Goal: Information Seeking & Learning: Check status

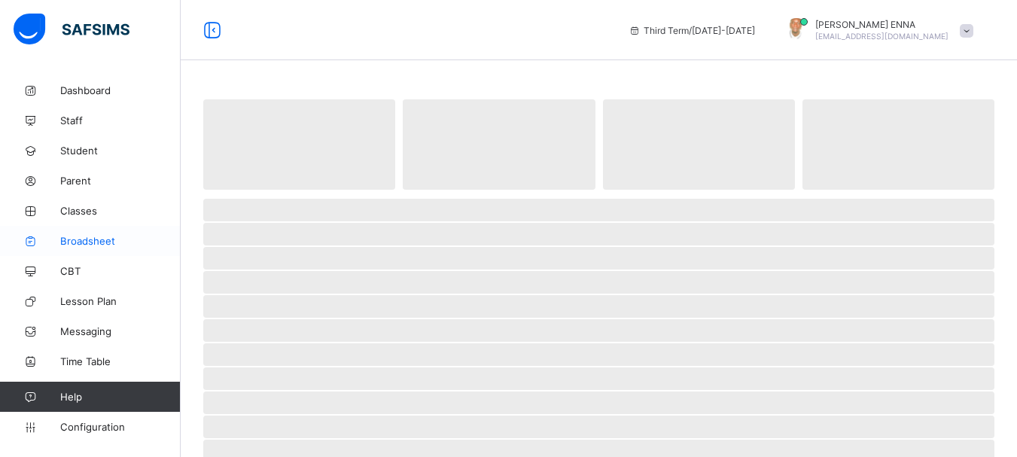
click at [93, 245] on span "Broadsheet" at bounding box center [120, 241] width 120 height 12
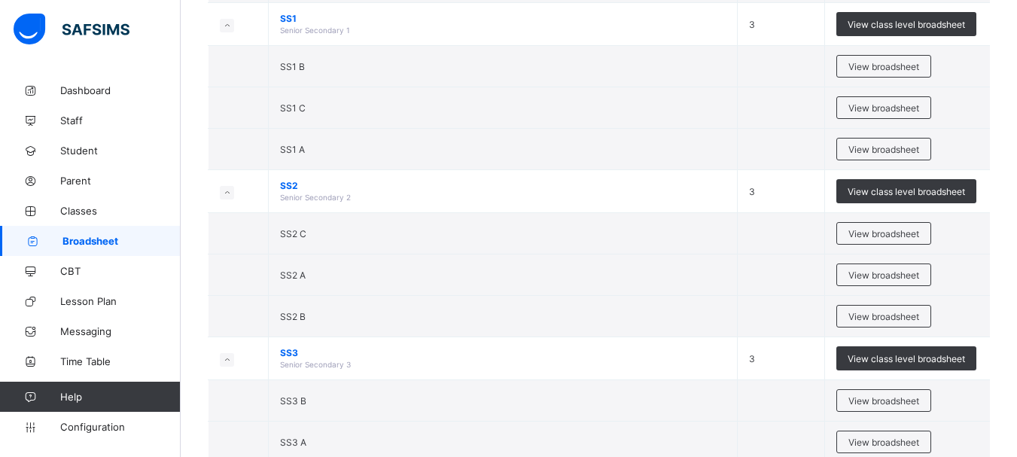
scroll to position [635, 0]
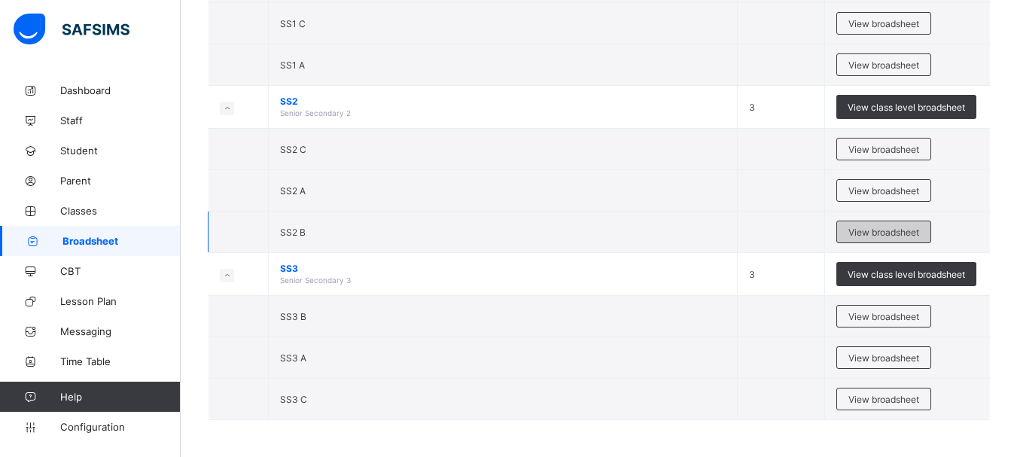
click at [883, 227] on span "View broadsheet" at bounding box center [884, 232] width 71 height 11
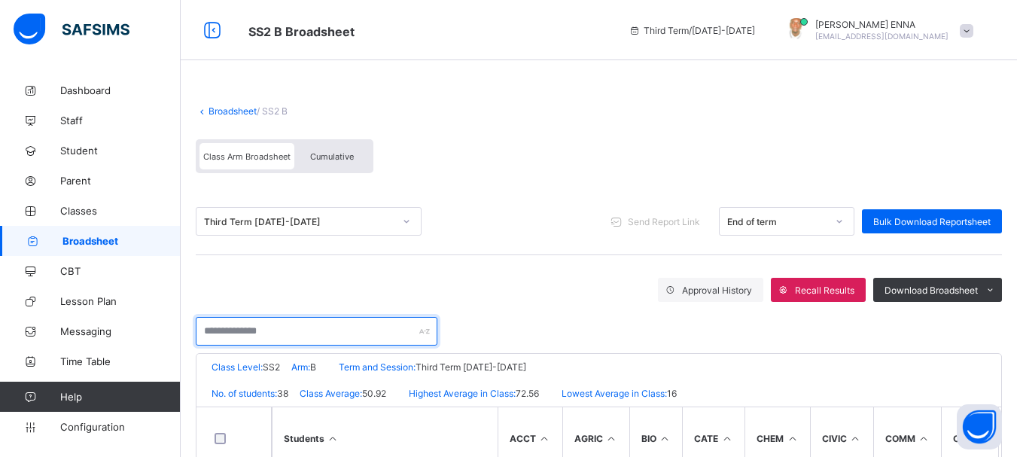
click at [285, 328] on input "text" at bounding box center [317, 331] width 242 height 29
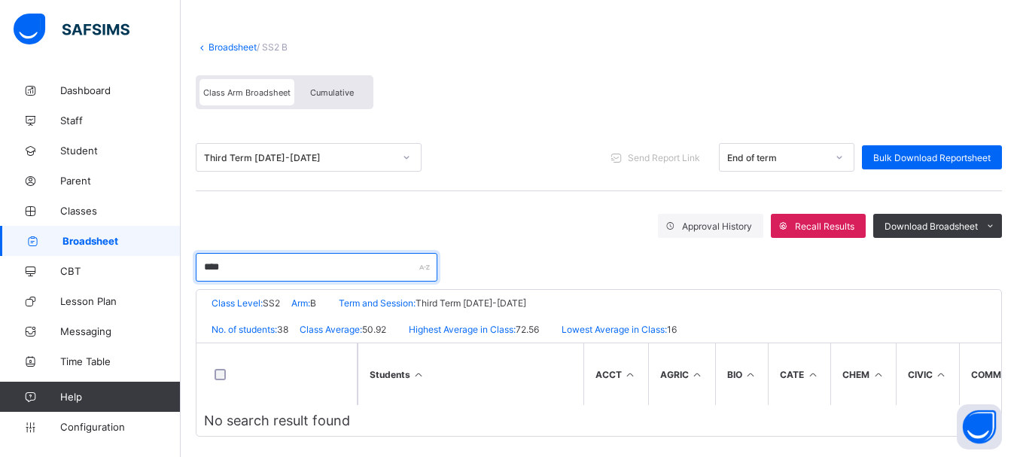
scroll to position [77, 0]
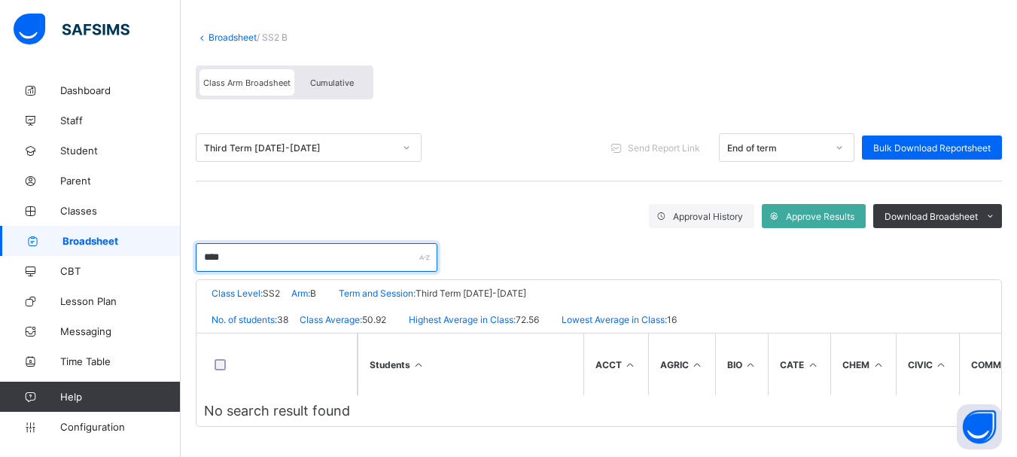
type input "****"
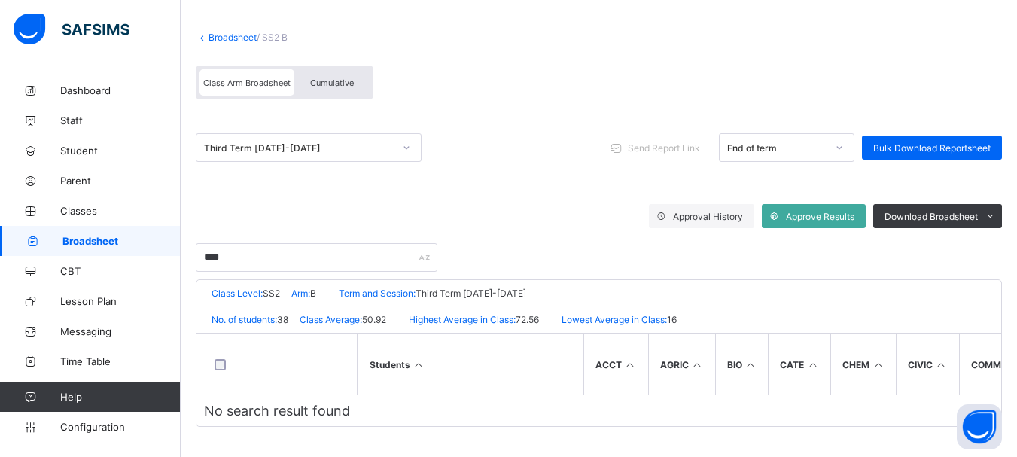
click at [210, 32] on link "Broadsheet" at bounding box center [233, 37] width 48 height 11
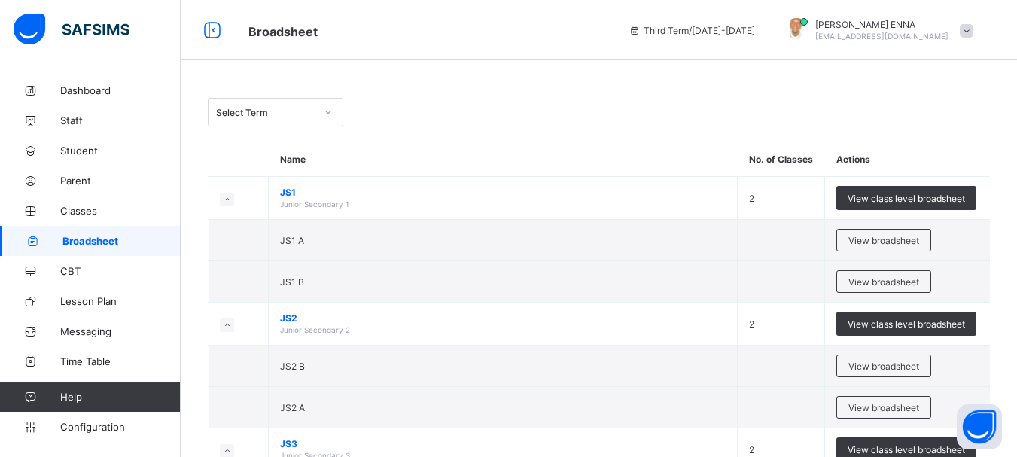
click at [550, 26] on span "Broadsheet" at bounding box center [427, 30] width 358 height 20
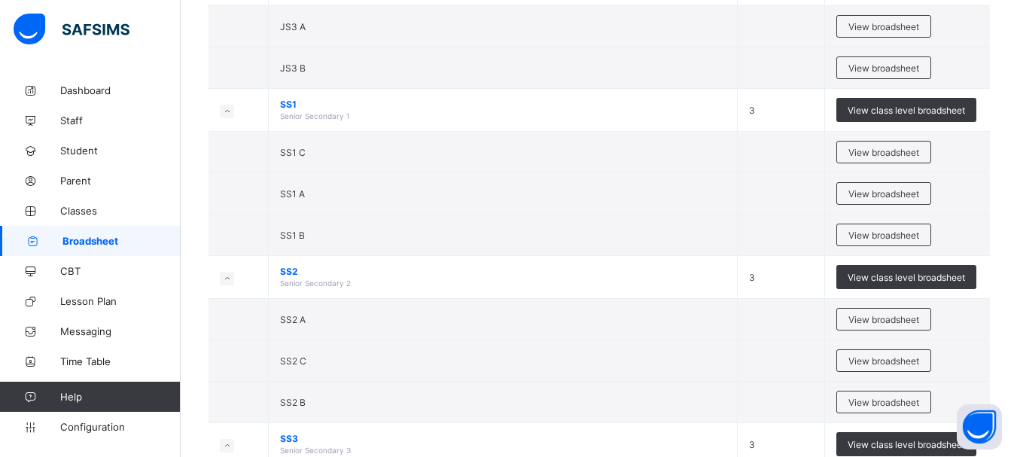
scroll to position [459, 0]
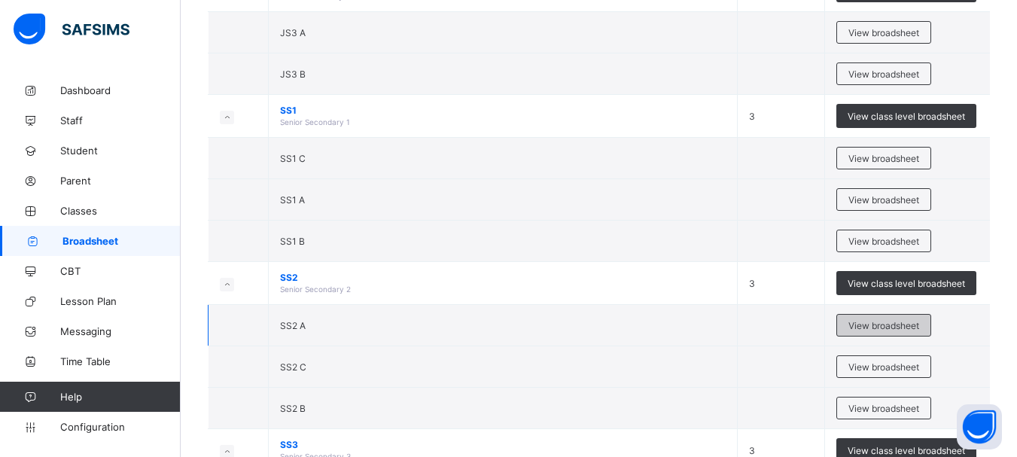
click at [878, 323] on span "View broadsheet" at bounding box center [884, 325] width 71 height 11
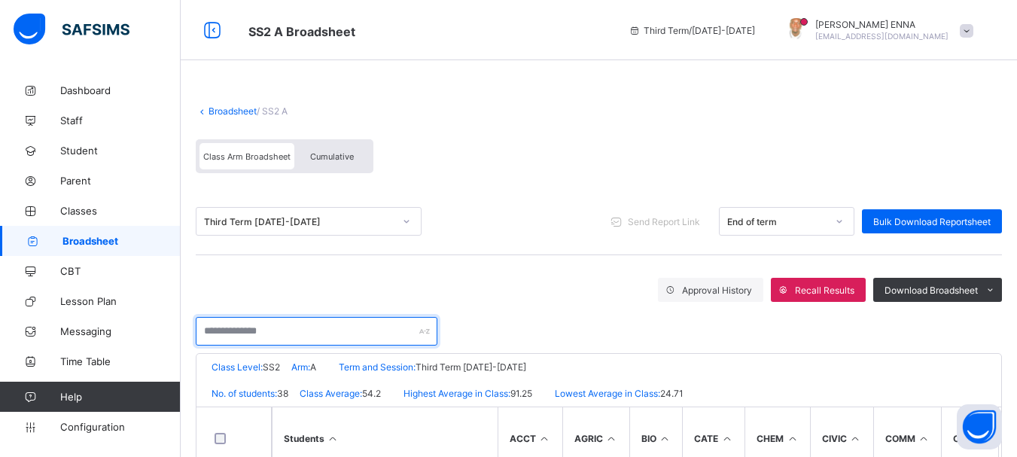
click at [262, 326] on input "text" at bounding box center [317, 331] width 242 height 29
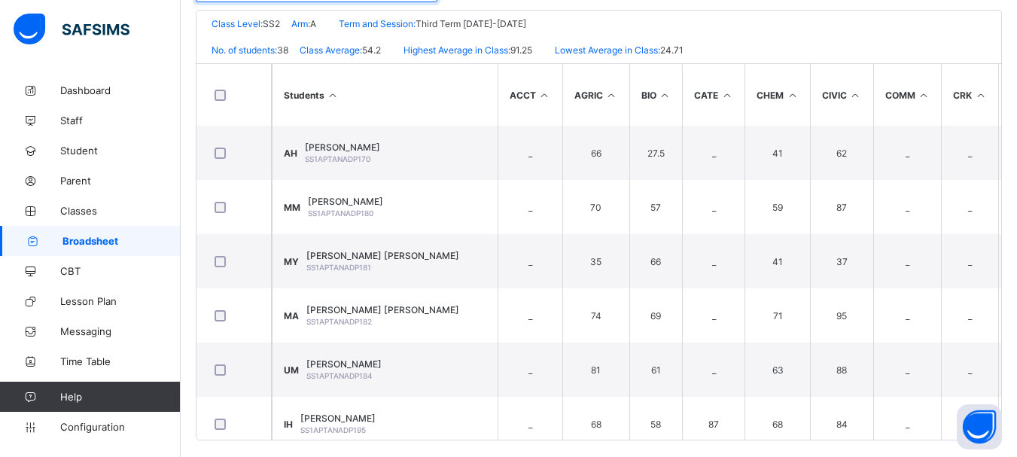
scroll to position [354, 0]
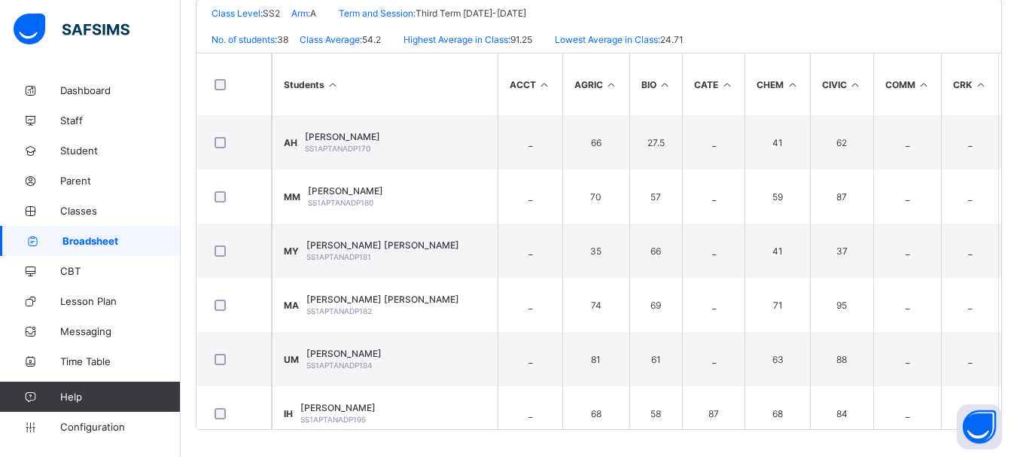
type input "******"
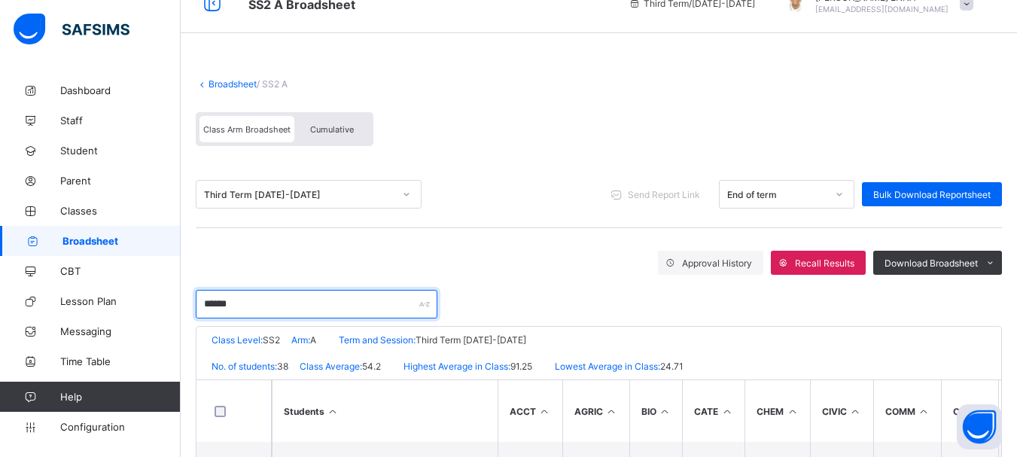
scroll to position [26, 0]
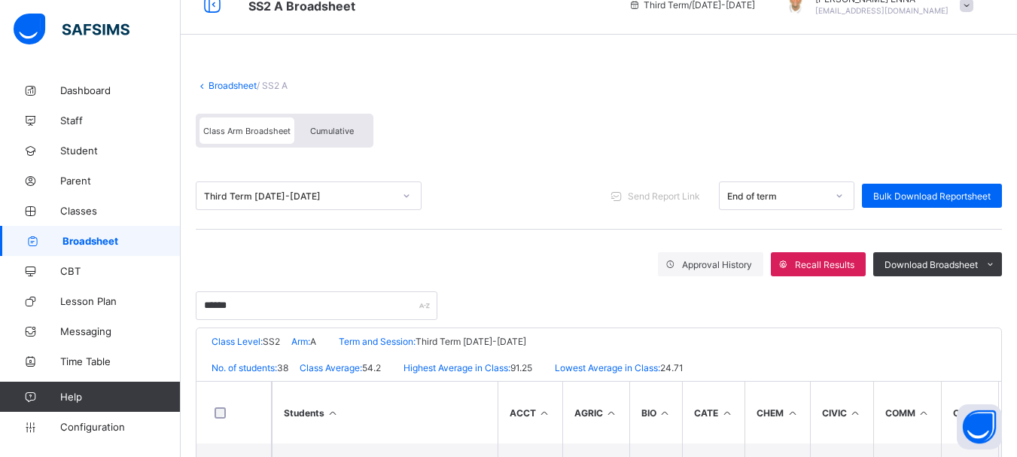
click at [222, 87] on link "Broadsheet" at bounding box center [233, 85] width 48 height 11
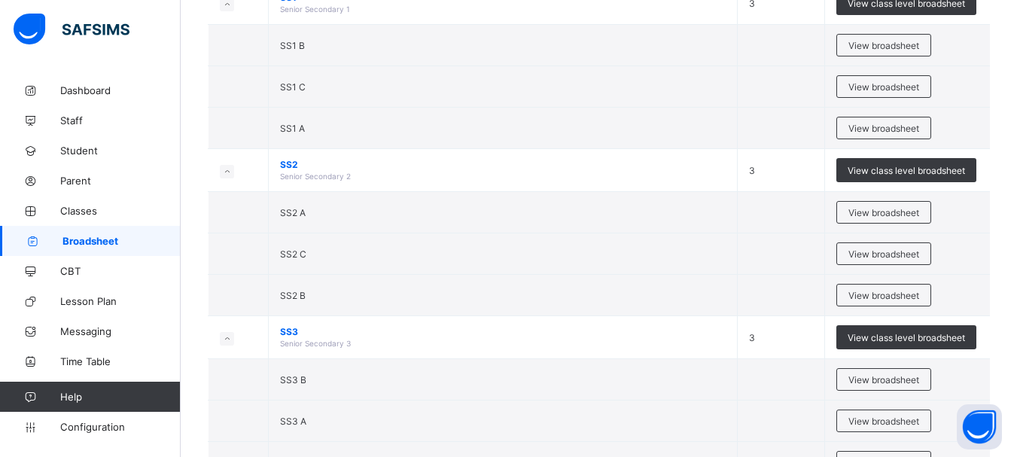
scroll to position [592, 0]
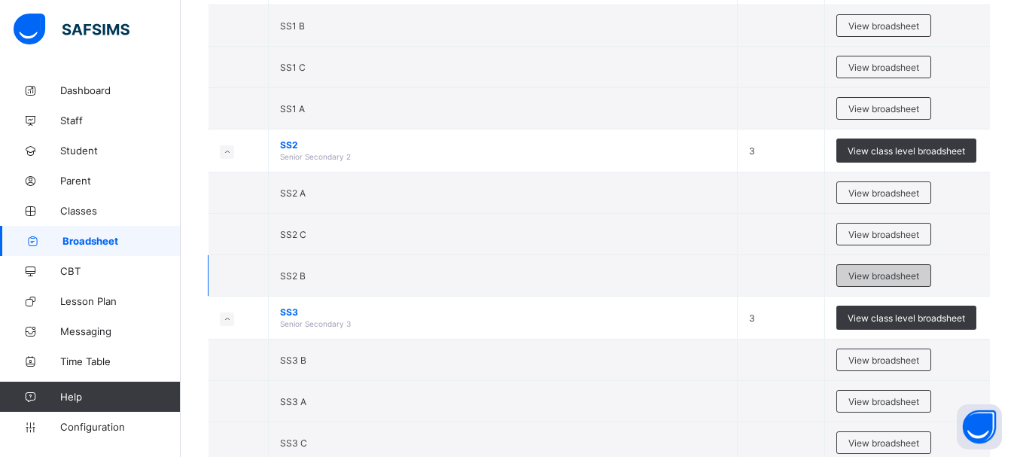
click at [870, 272] on span "View broadsheet" at bounding box center [884, 275] width 71 height 11
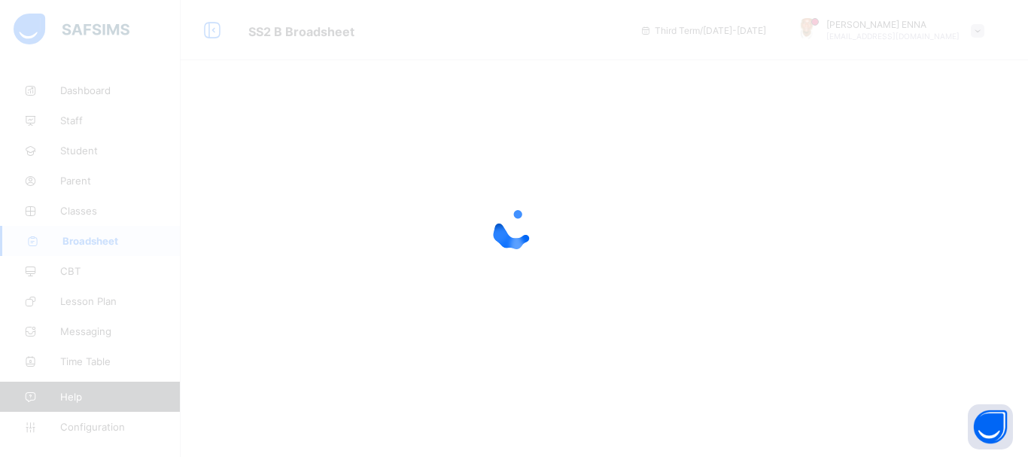
click at [608, 233] on div at bounding box center [514, 228] width 1028 height 457
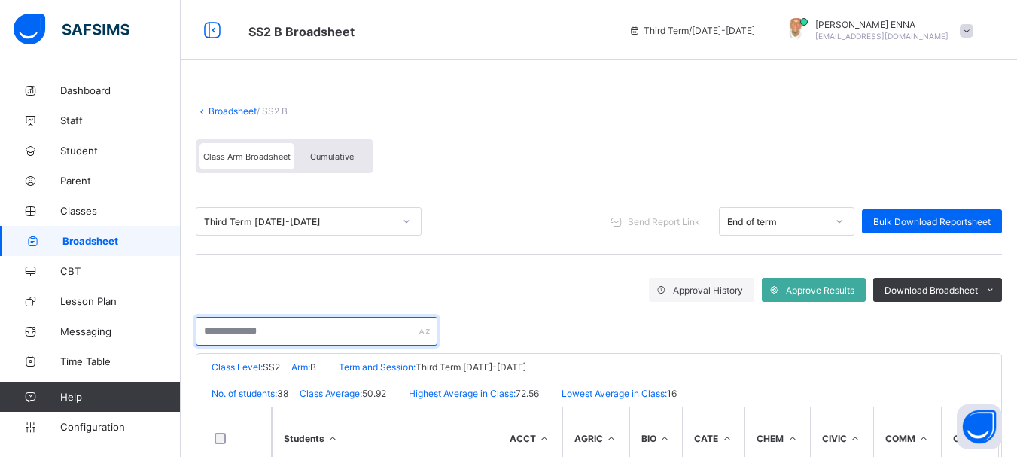
click at [284, 324] on input "text" at bounding box center [317, 331] width 242 height 29
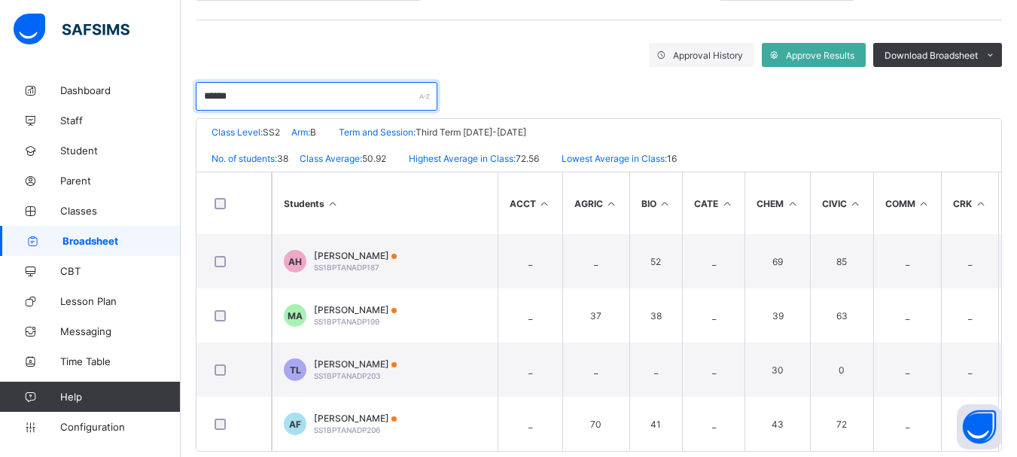
scroll to position [263, 0]
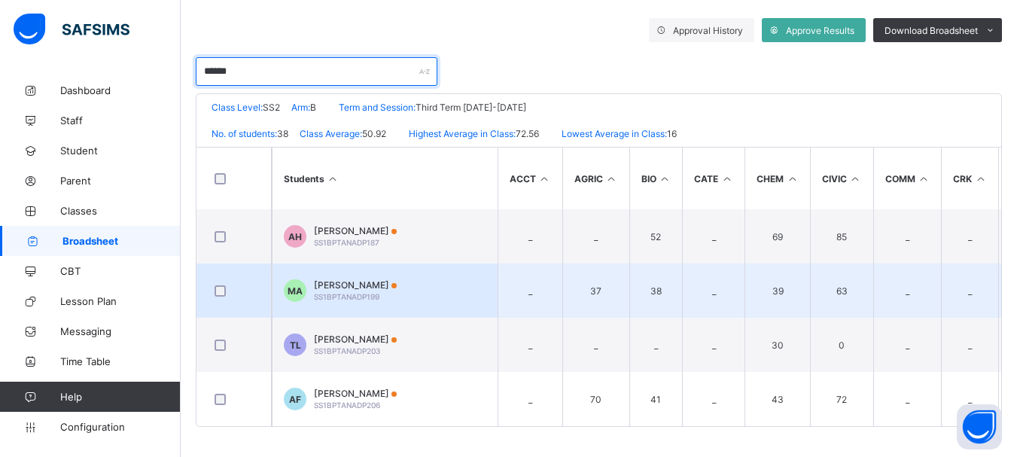
type input "******"
click at [386, 279] on span "[PERSON_NAME]" at bounding box center [355, 284] width 83 height 11
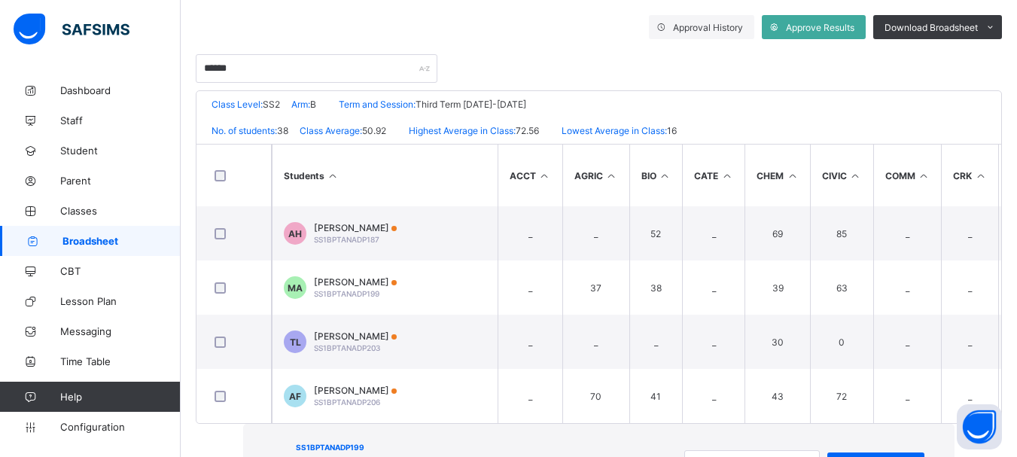
scroll to position [367, 0]
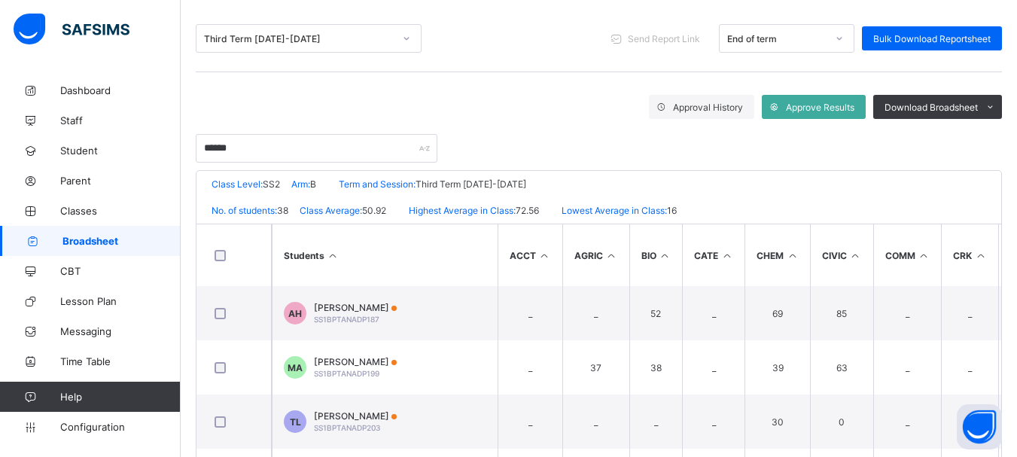
scroll to position [263, 0]
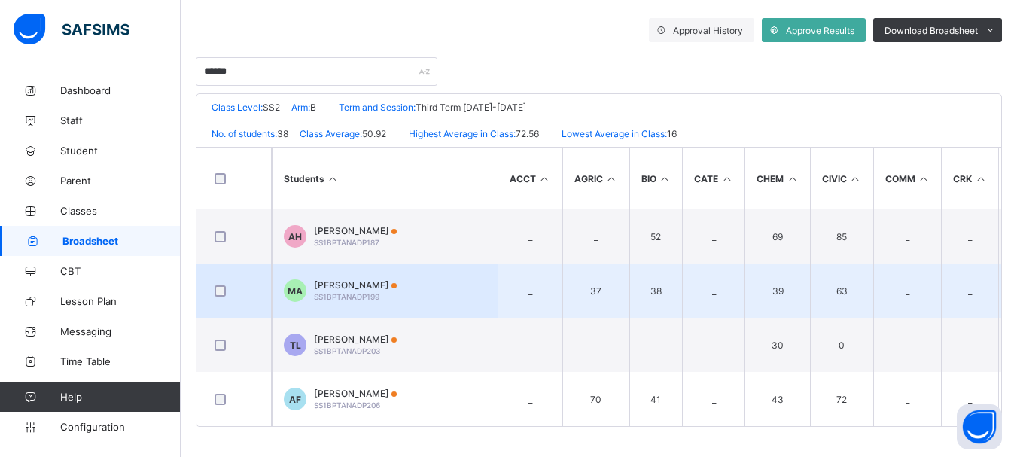
click at [373, 279] on span "[PERSON_NAME]" at bounding box center [355, 284] width 83 height 11
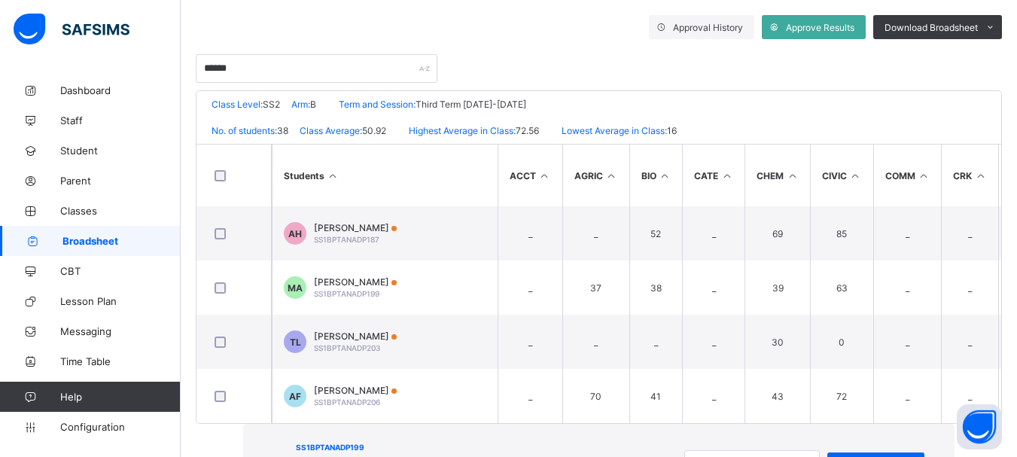
scroll to position [0, 0]
click at [839, 456] on span "View Reportsheet" at bounding box center [876, 464] width 75 height 11
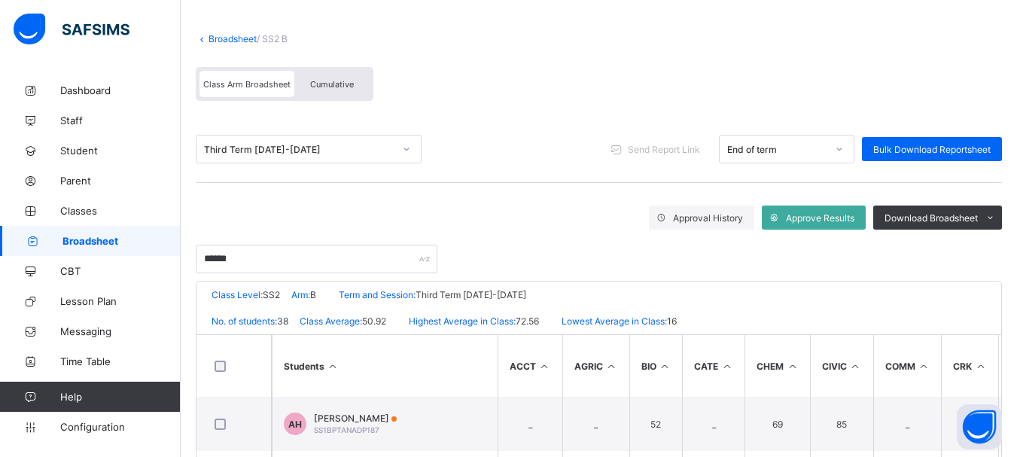
scroll to position [39, 0]
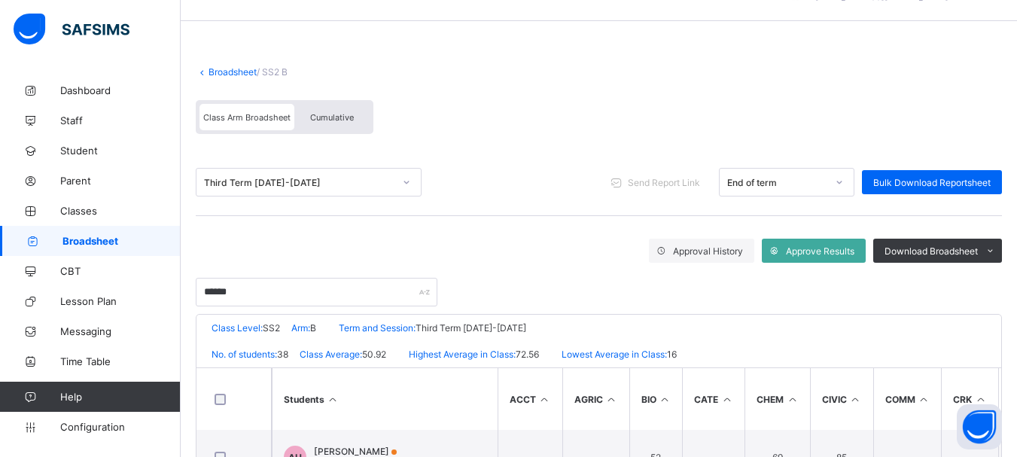
click at [323, 120] on div "Cumulative" at bounding box center [331, 117] width 75 height 26
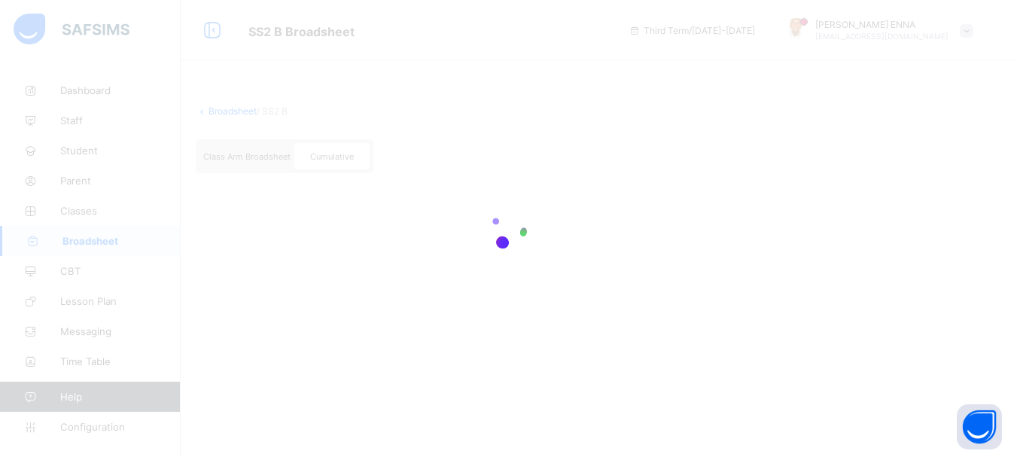
scroll to position [0, 0]
click at [924, 236] on div at bounding box center [514, 228] width 1028 height 457
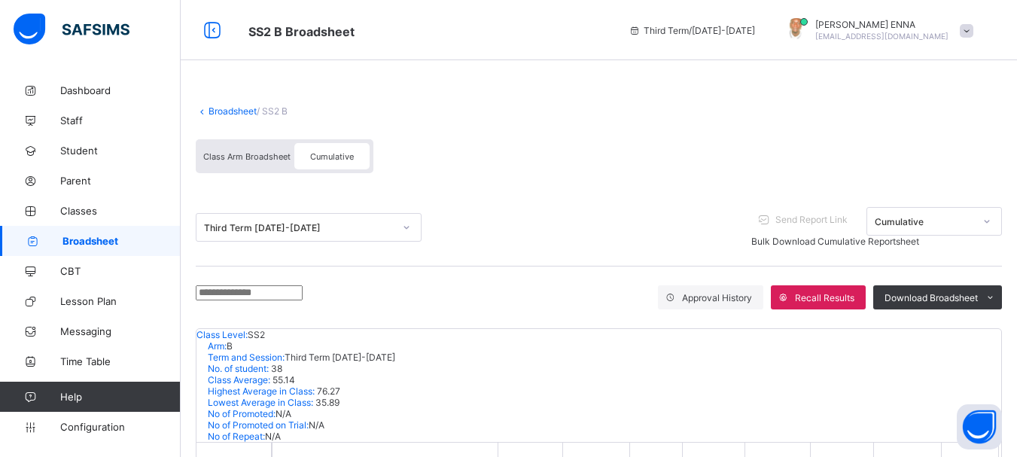
click at [619, 76] on div "Broadsheet / SS2 B Class Arm Broadsheet Cumulative Third Term [DATE]-[DATE] Sen…" at bounding box center [599, 462] width 837 height 774
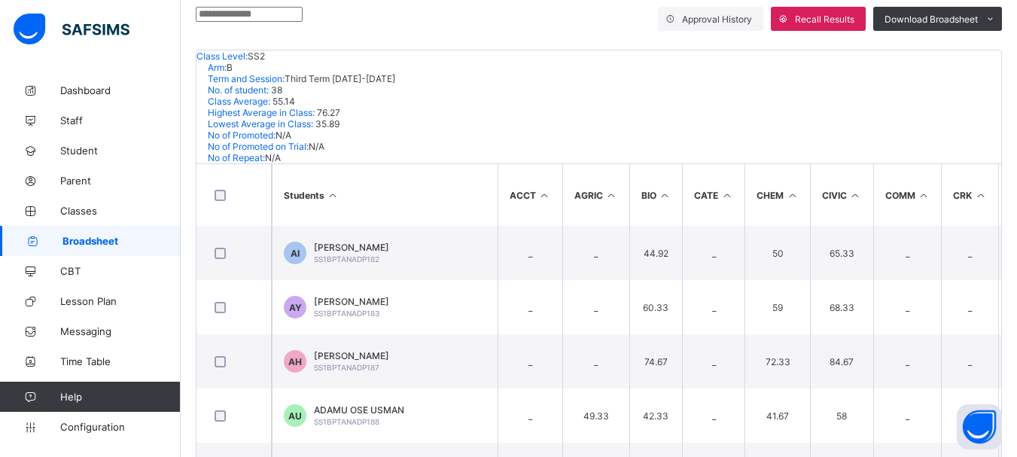
scroll to position [282, 0]
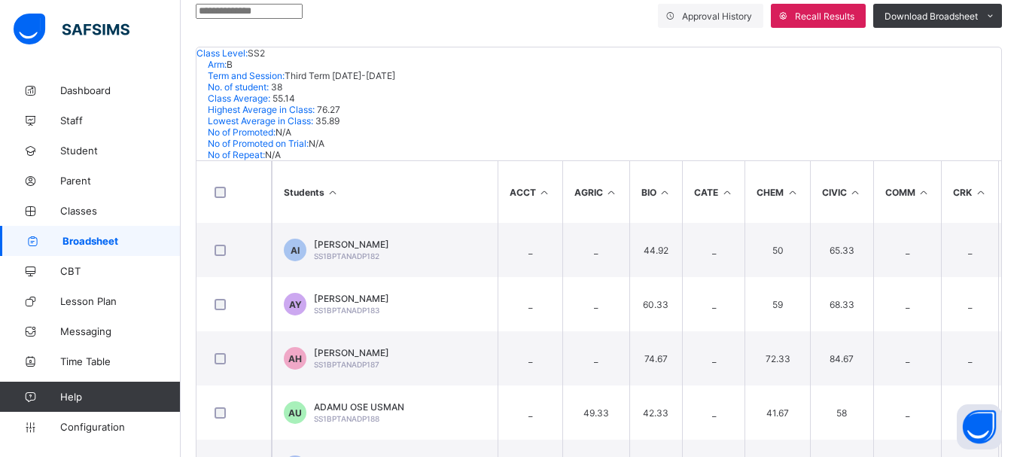
click at [281, 14] on input "text" at bounding box center [249, 11] width 107 height 15
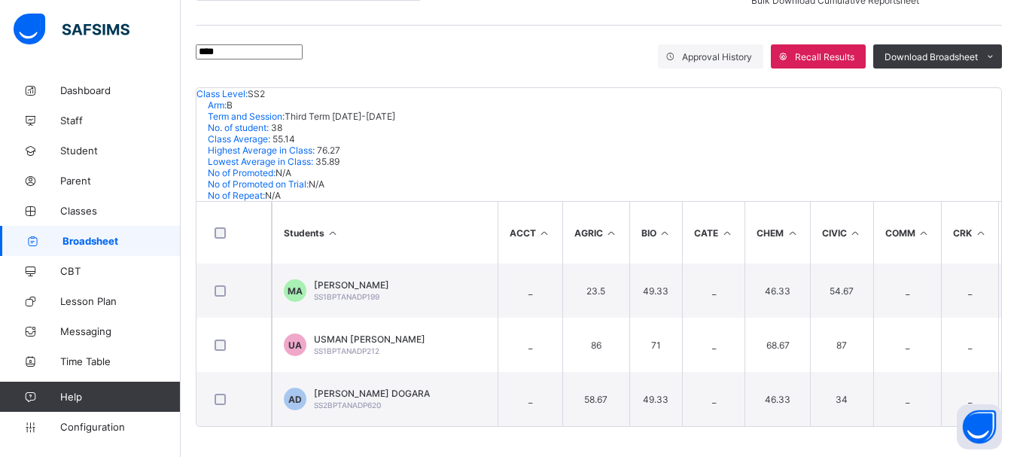
scroll to position [195, 0]
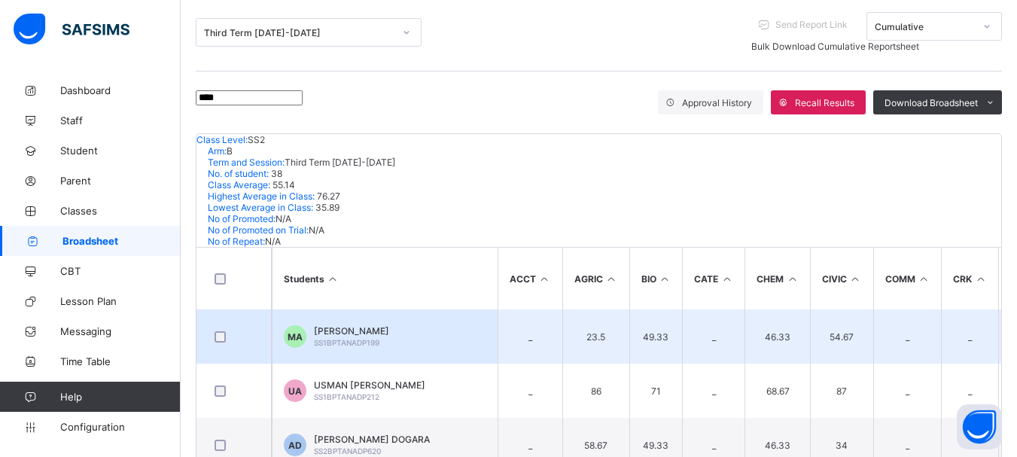
type input "****"
click at [359, 325] on span "[PERSON_NAME]" at bounding box center [351, 330] width 75 height 11
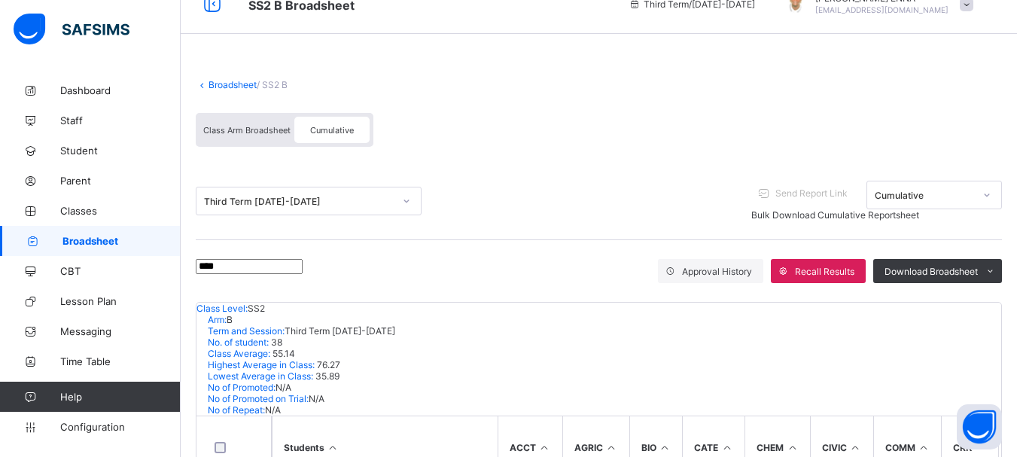
scroll to position [0, 0]
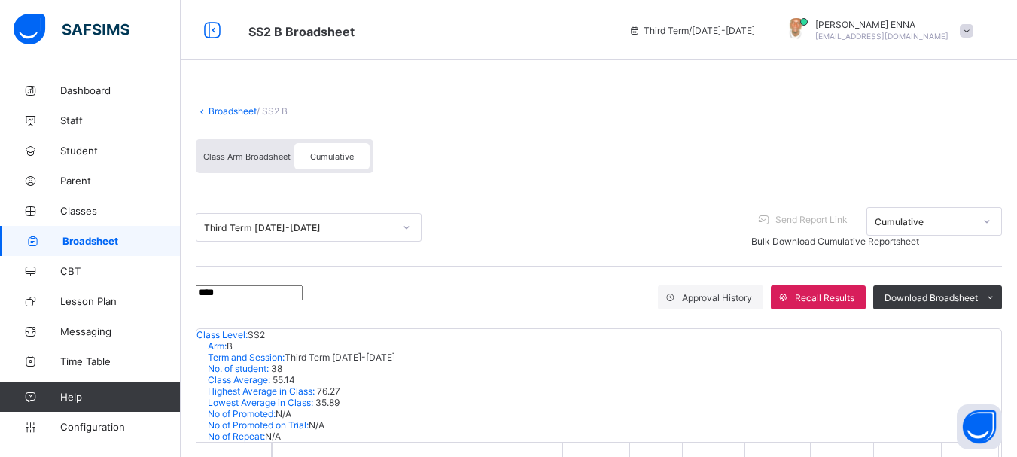
click at [221, 105] on link "Broadsheet" at bounding box center [233, 110] width 48 height 11
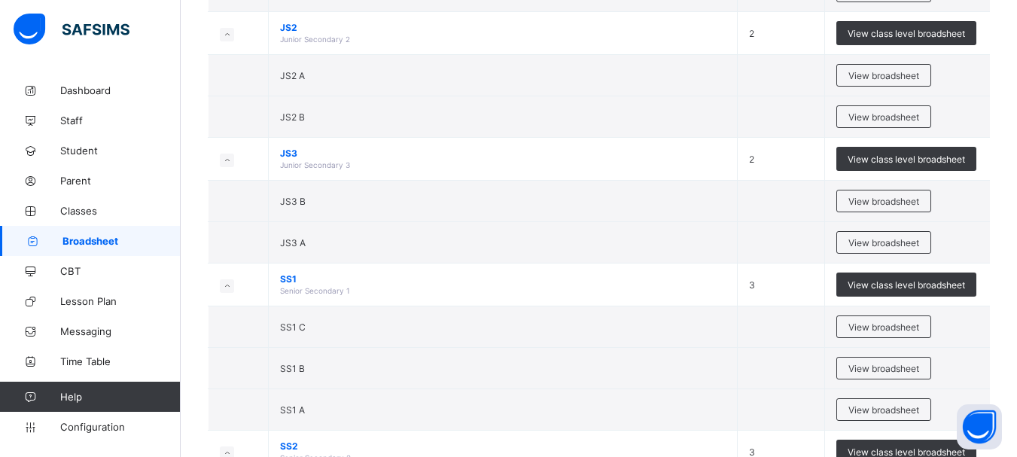
scroll to position [289, 0]
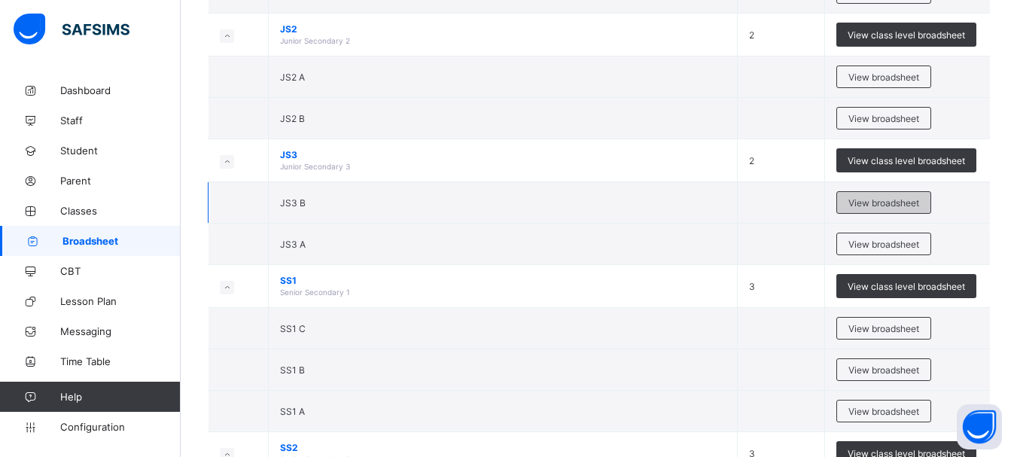
click at [891, 194] on div "View broadsheet" at bounding box center [884, 202] width 95 height 23
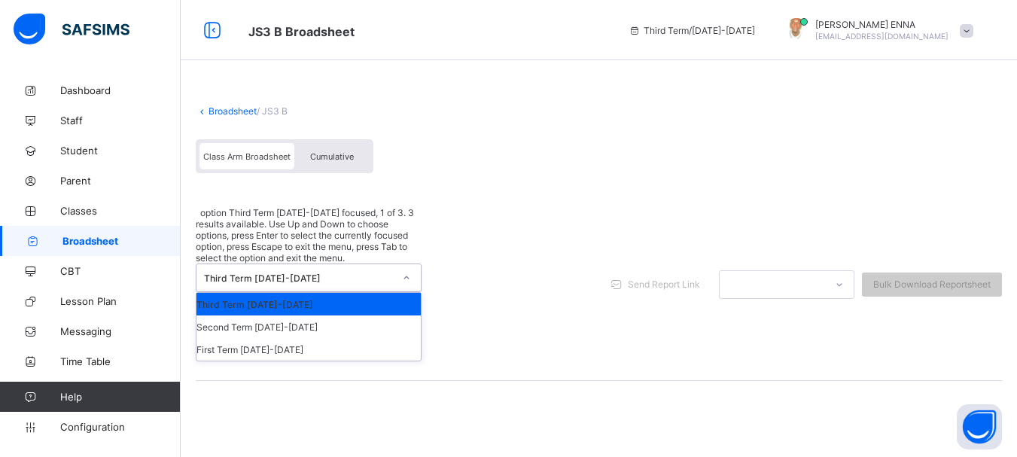
click at [331, 273] on div "Third Term [DATE]-[DATE]" at bounding box center [299, 278] width 190 height 11
click at [269, 315] on div "Second Term [DATE]-[DATE]" at bounding box center [309, 326] width 224 height 23
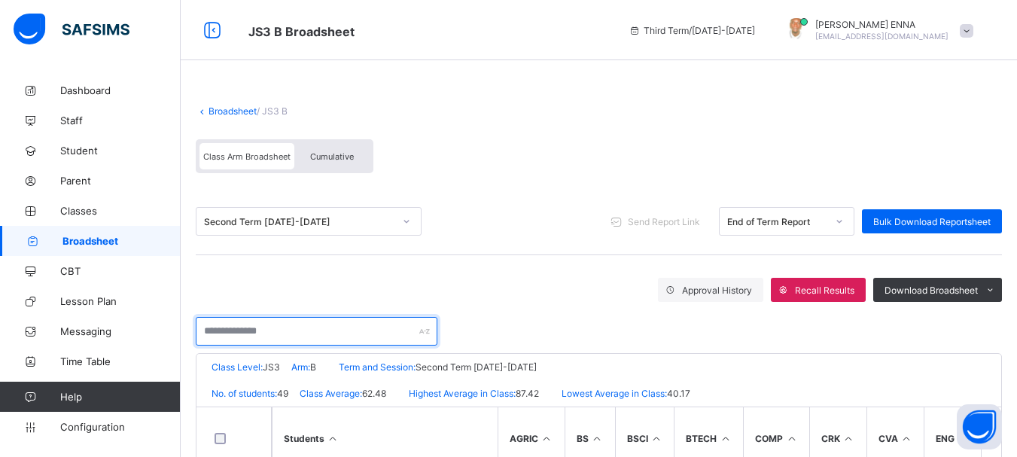
click at [289, 334] on input "text" at bounding box center [317, 331] width 242 height 29
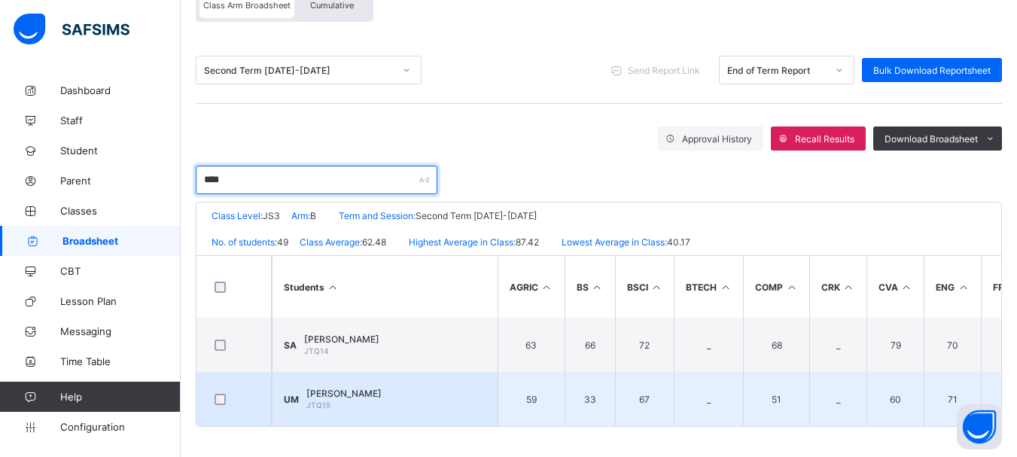
type input "****"
click at [379, 389] on span "[PERSON_NAME]" at bounding box center [343, 393] width 75 height 11
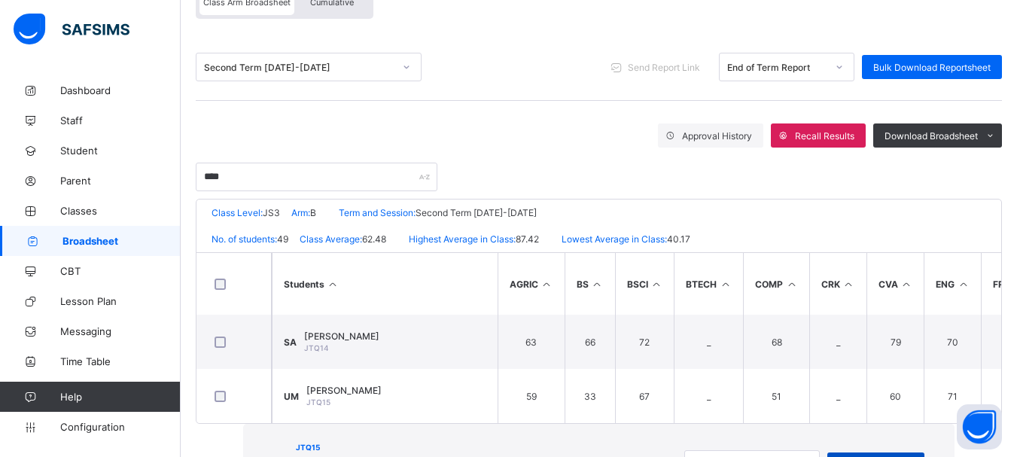
click at [839, 456] on span "View Reportsheet" at bounding box center [876, 464] width 75 height 11
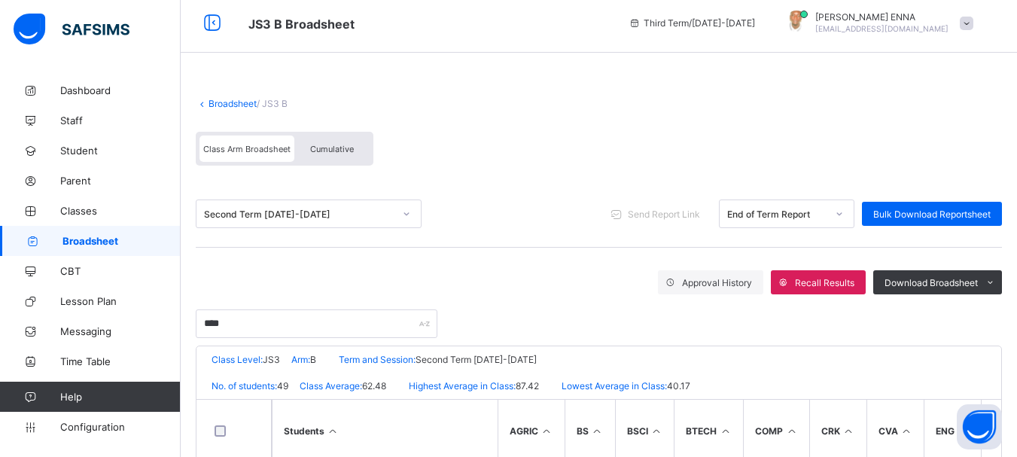
scroll to position [0, 0]
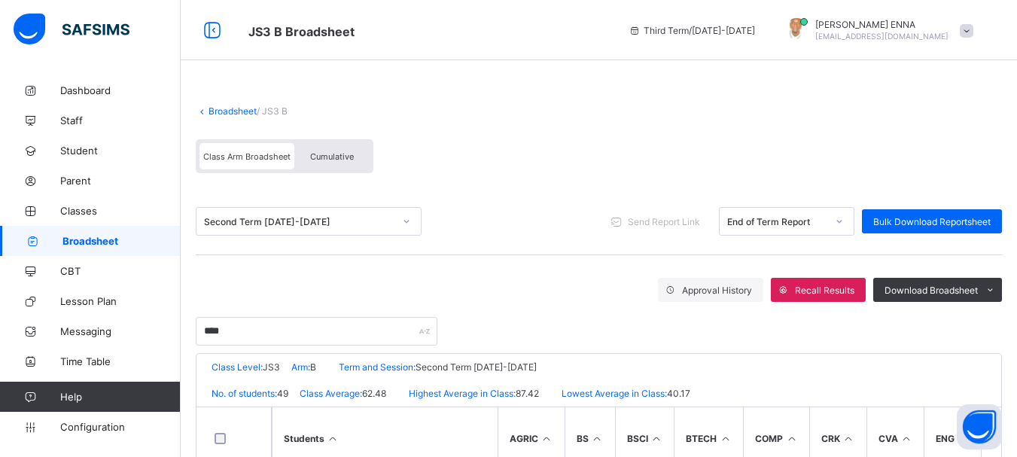
click at [212, 105] on link "Broadsheet" at bounding box center [233, 110] width 48 height 11
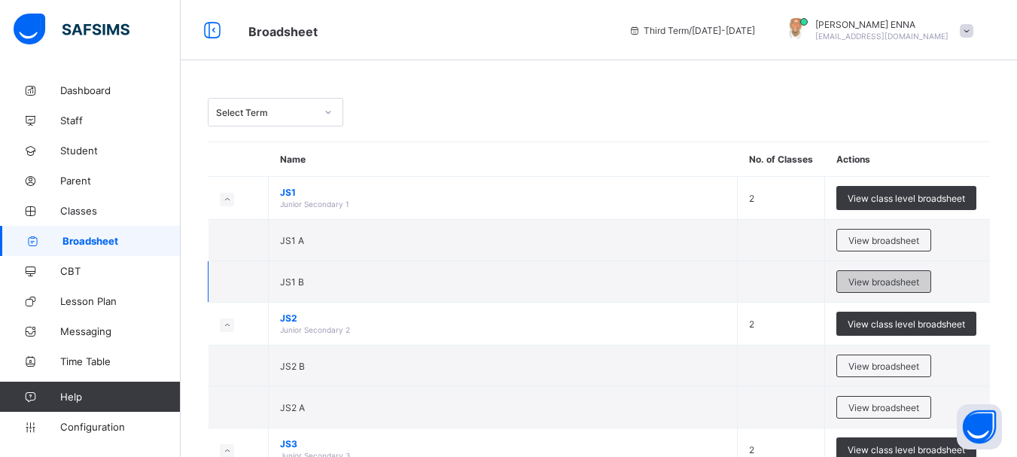
click at [879, 280] on span "View broadsheet" at bounding box center [884, 281] width 71 height 11
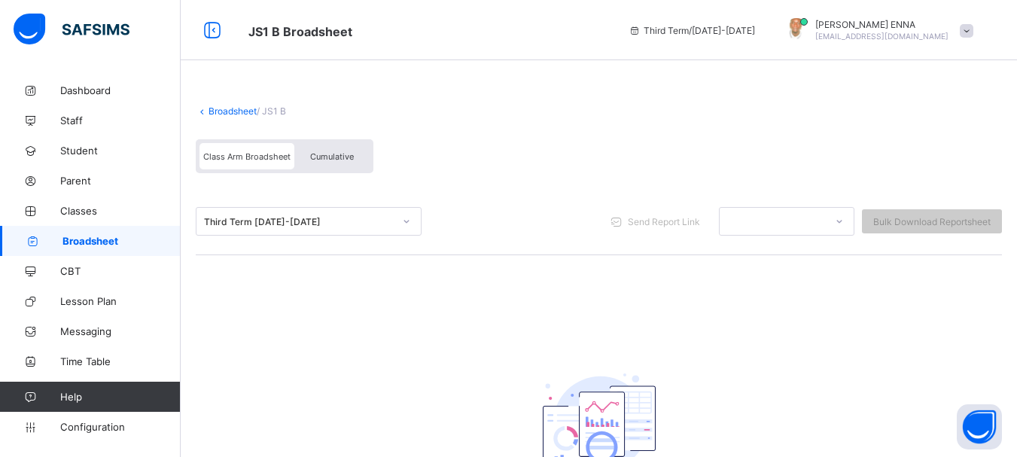
click at [334, 151] on span "Cumulative" at bounding box center [332, 156] width 44 height 11
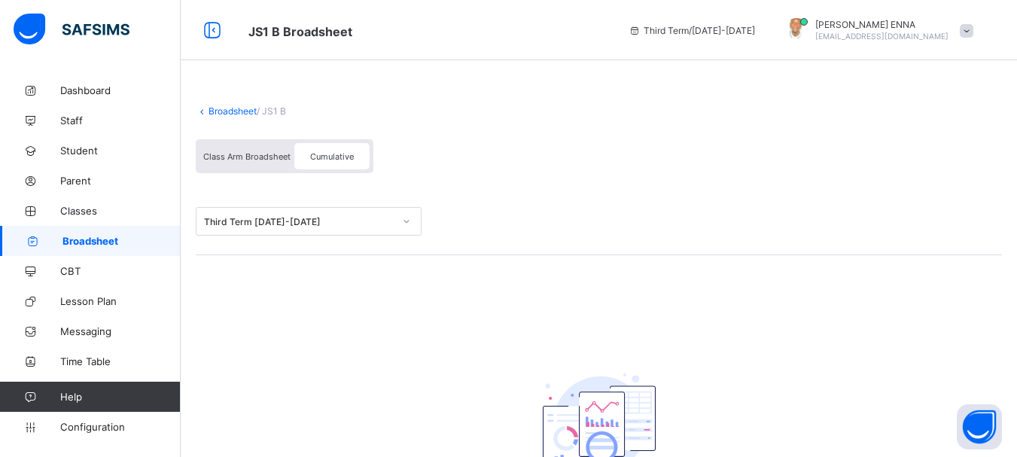
click at [338, 151] on span "Cumulative" at bounding box center [332, 156] width 44 height 11
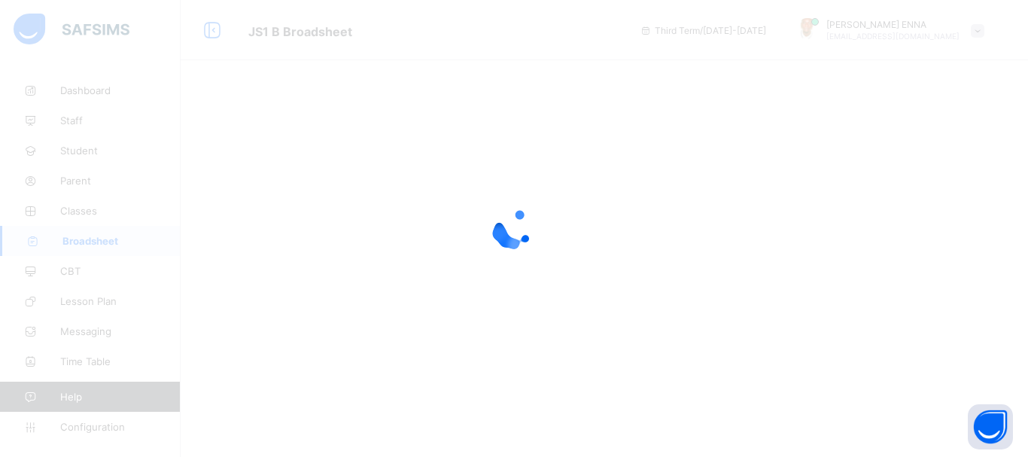
drag, startPoint x: 1020, startPoint y: 107, endPoint x: 1028, endPoint y: 242, distance: 135.7
click at [1028, 242] on div at bounding box center [514, 228] width 1028 height 457
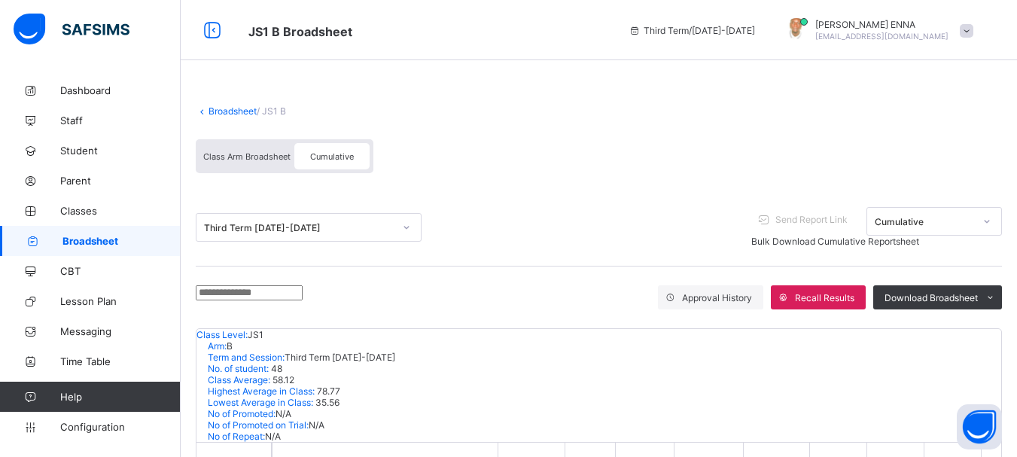
click at [270, 291] on input "text" at bounding box center [249, 292] width 107 height 15
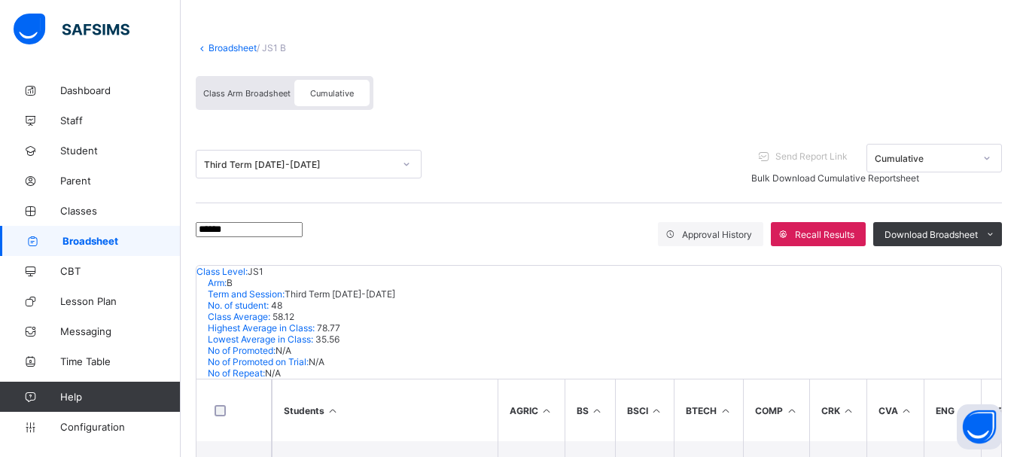
type input "******"
click at [536, 242] on div "****** Approval History Recall Results Download Broadsheet PDF Excel sheet" at bounding box center [599, 234] width 806 height 62
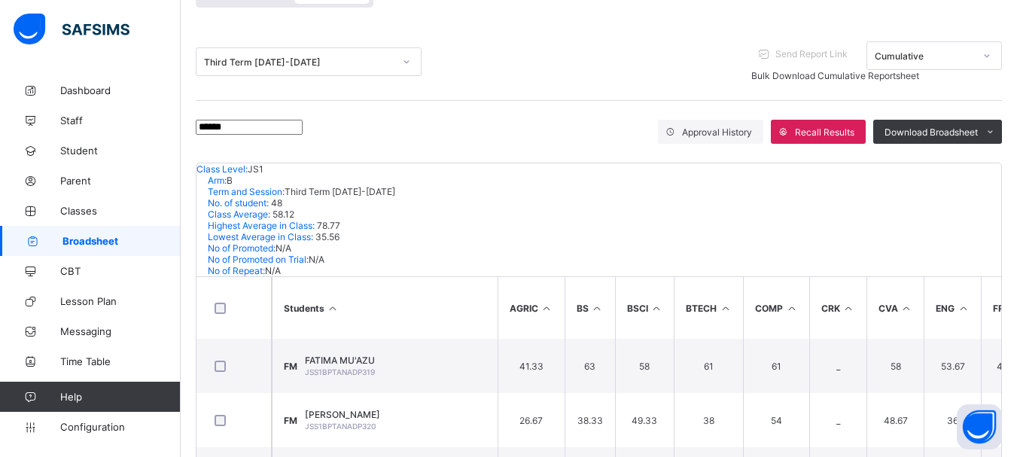
scroll to position [195, 0]
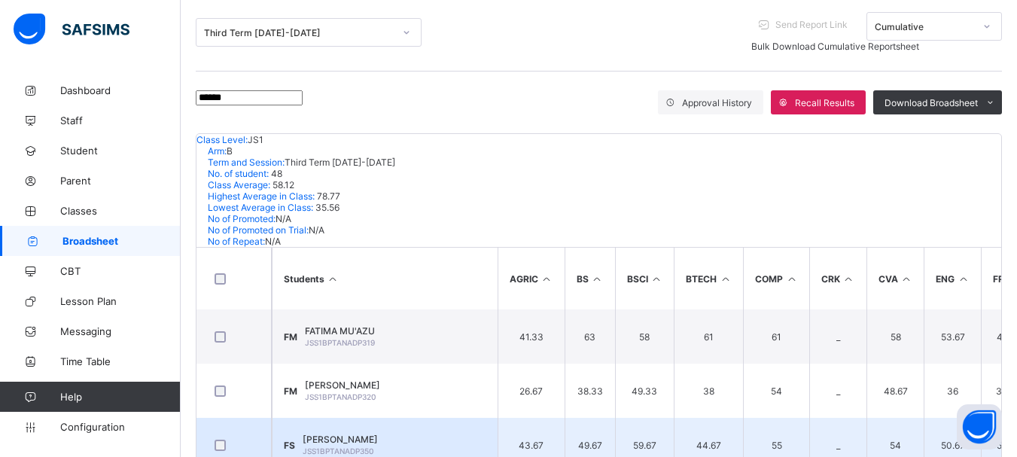
click at [352, 434] on span "[PERSON_NAME]" at bounding box center [340, 439] width 75 height 11
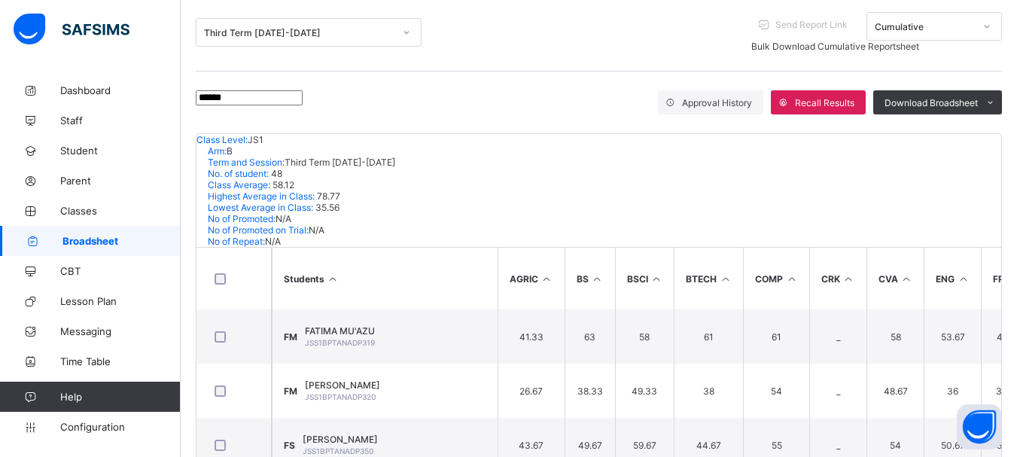
drag, startPoint x: 235, startPoint y: 99, endPoint x: 175, endPoint y: 102, distance: 59.5
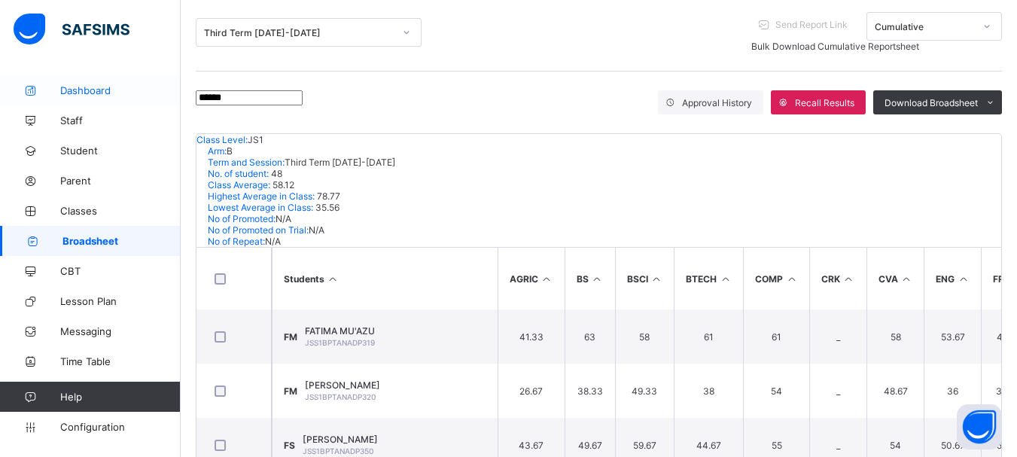
click at [175, 102] on div "JS1 B Broadsheet Third Term / [DATE]-[DATE] [PERSON_NAME] [EMAIL_ADDRESS][DOMAI…" at bounding box center [508, 154] width 1017 height 698
click at [507, 78] on div "Approval History Recall Results Download Broadsheet PDF Excel sheet" at bounding box center [599, 103] width 806 height 62
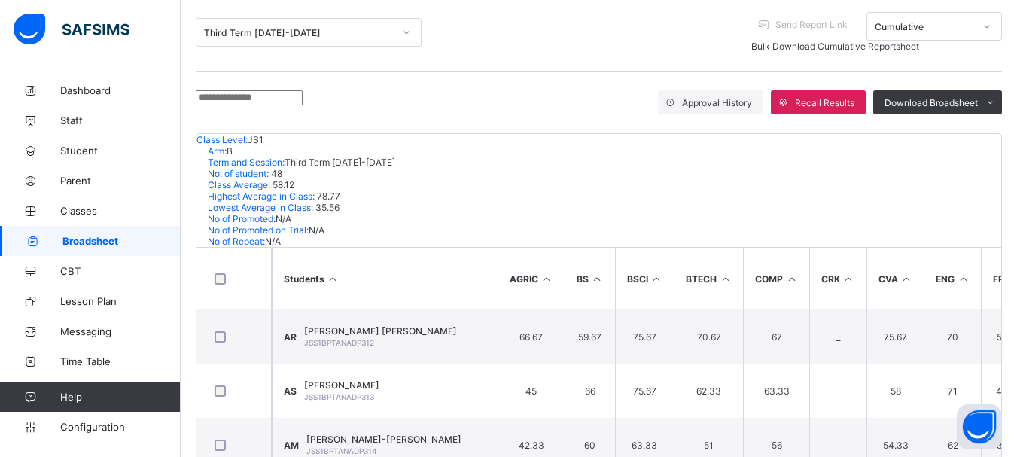
click at [527, 95] on div "Approval History Recall Results Download Broadsheet PDF Excel sheet" at bounding box center [599, 103] width 806 height 62
click at [281, 99] on input "text" at bounding box center [249, 97] width 107 height 15
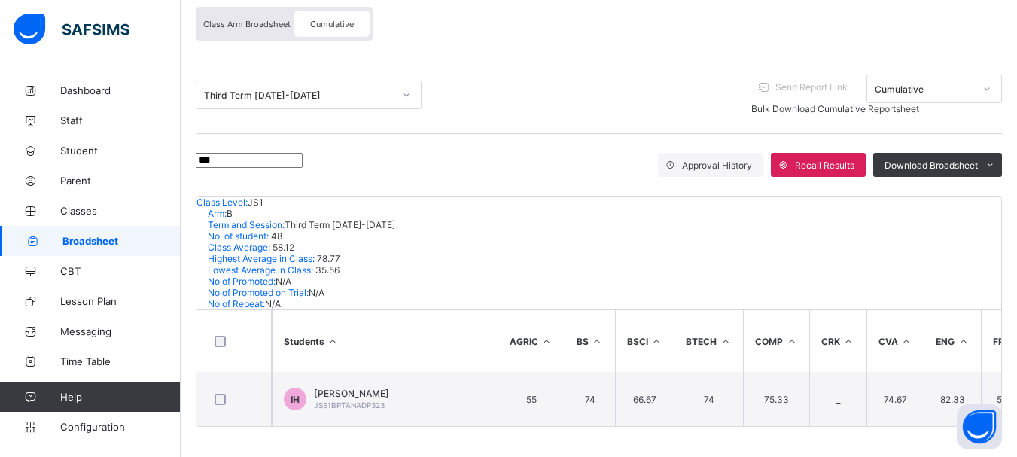
scroll to position [87, 0]
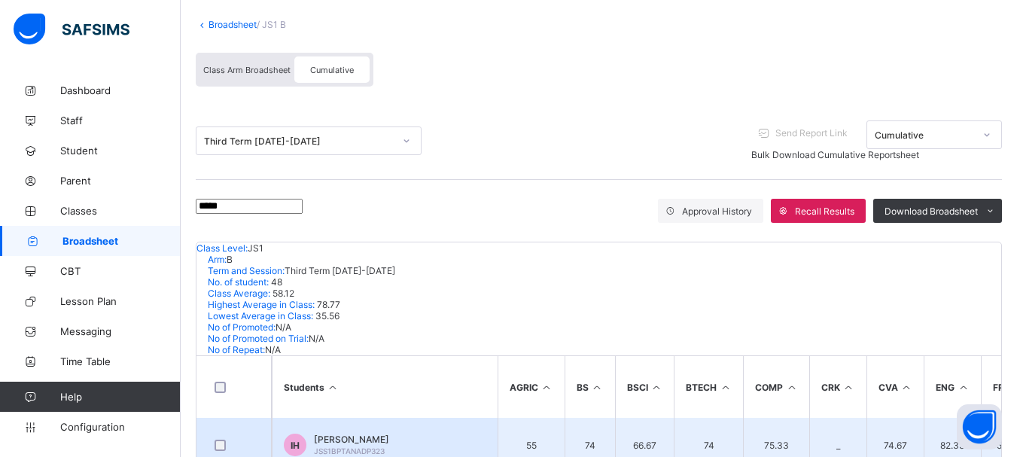
type input "*****"
click at [359, 434] on span "[PERSON_NAME]" at bounding box center [351, 439] width 75 height 11
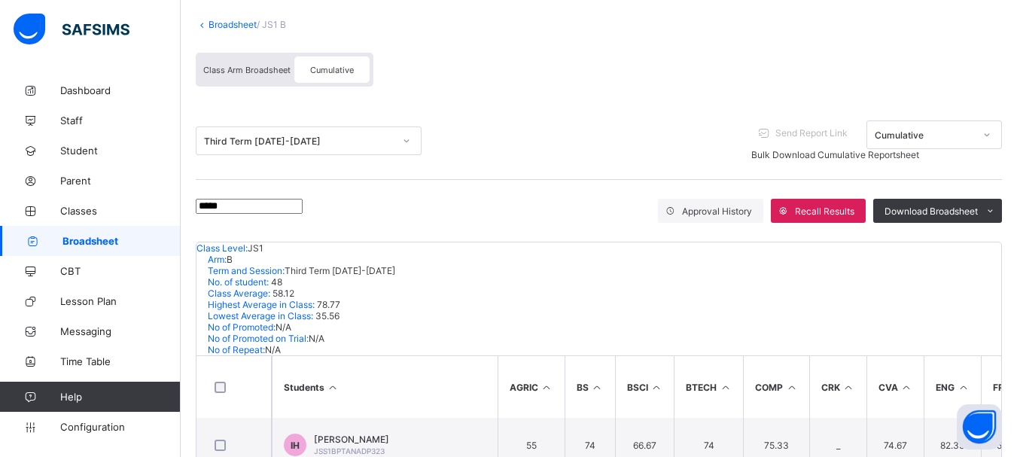
scroll to position [0, 0]
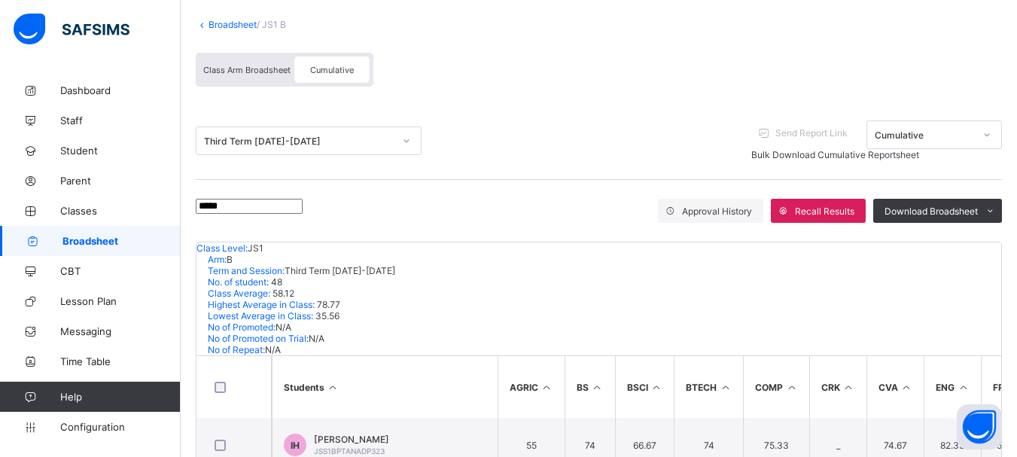
click at [251, 65] on span "Class Arm Broadsheet" at bounding box center [246, 70] width 87 height 11
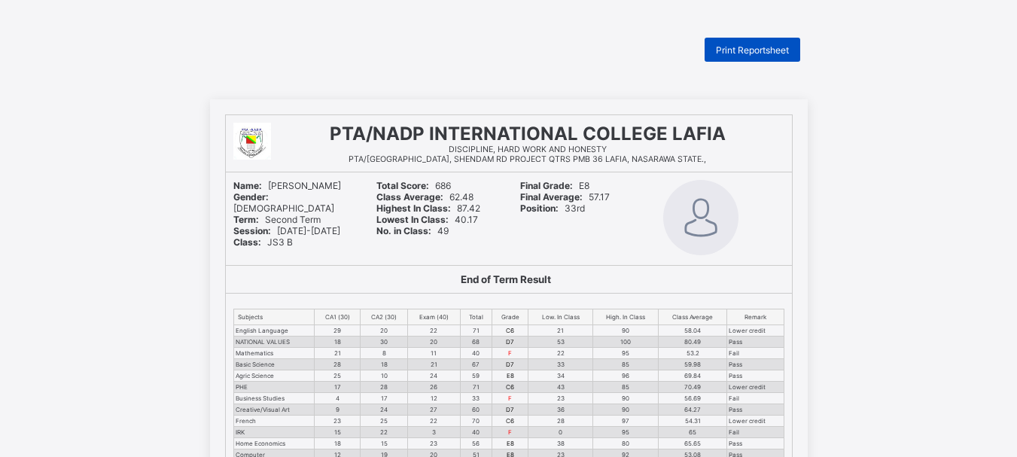
click at [759, 47] on span "Print Reportsheet" at bounding box center [752, 49] width 73 height 11
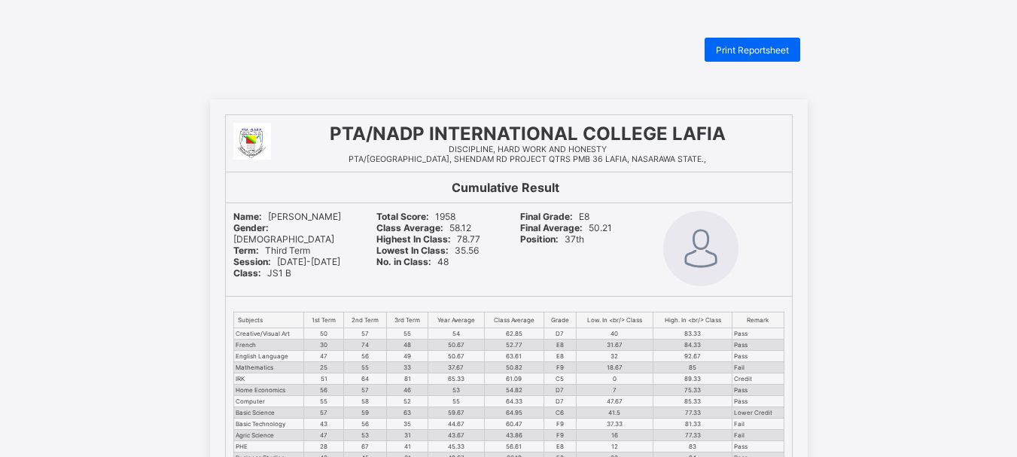
click at [769, 47] on span "Print Reportsheet" at bounding box center [752, 49] width 73 height 11
click at [746, 44] on span "Print Reportsheet" at bounding box center [752, 49] width 73 height 11
click at [751, 49] on span "Print Reportsheet" at bounding box center [752, 49] width 73 height 11
